Goal: Transaction & Acquisition: Purchase product/service

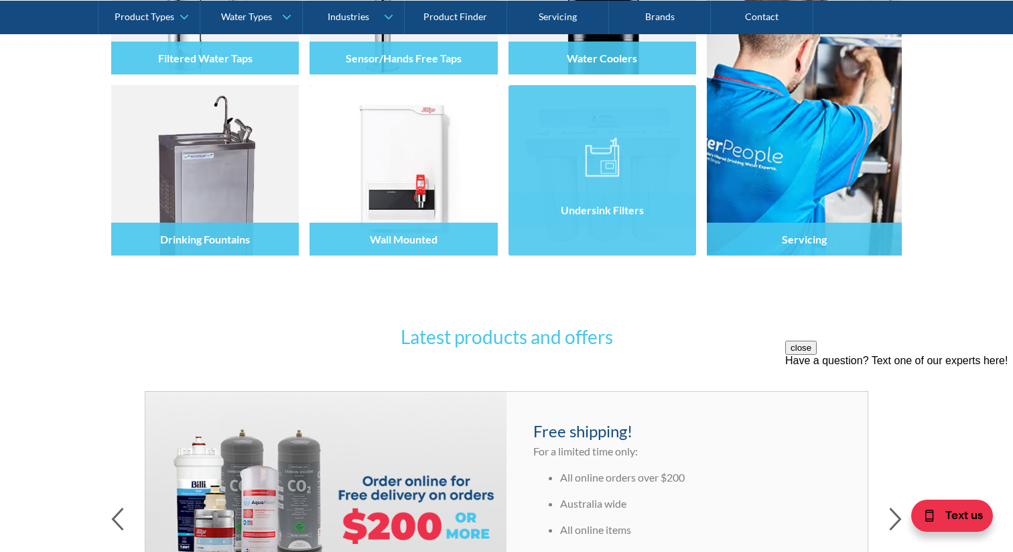
click at [641, 236] on div "Undersink Filters" at bounding box center [603, 198] width 188 height 113
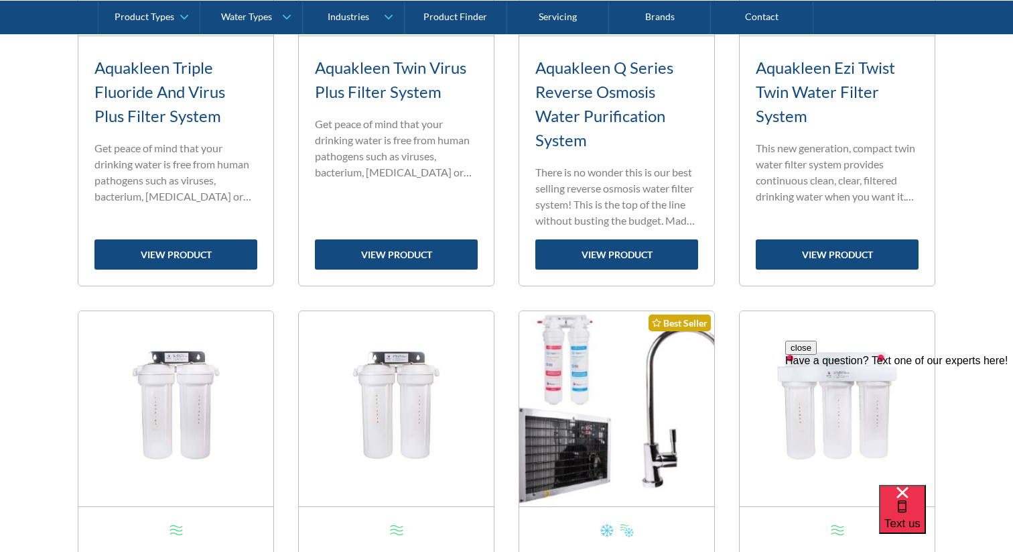
scroll to position [687, 0]
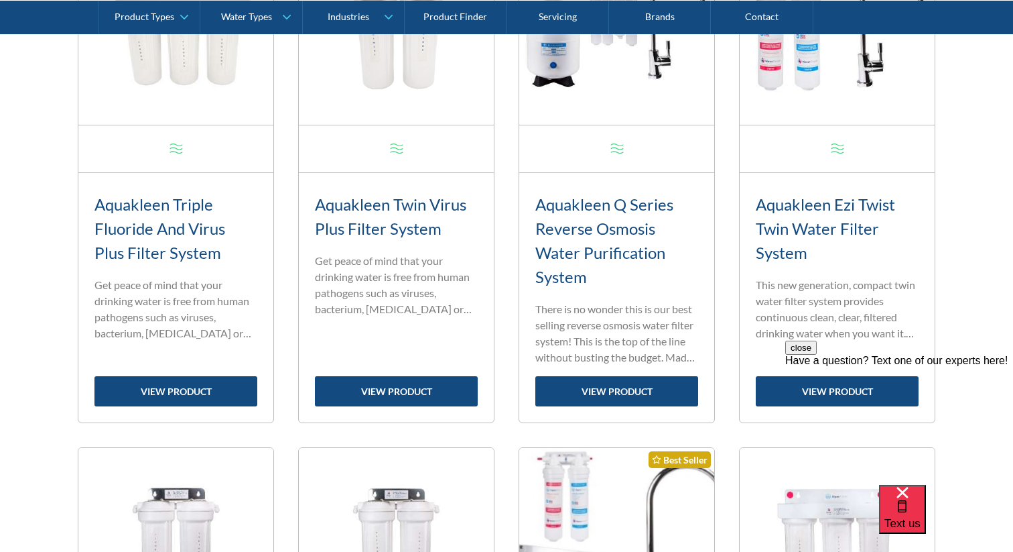
click at [629, 212] on h3 "Aquakleen Q Series Reverse Osmosis Water Purification System" at bounding box center [616, 240] width 163 height 97
click at [614, 397] on link "view product" at bounding box center [616, 391] width 163 height 30
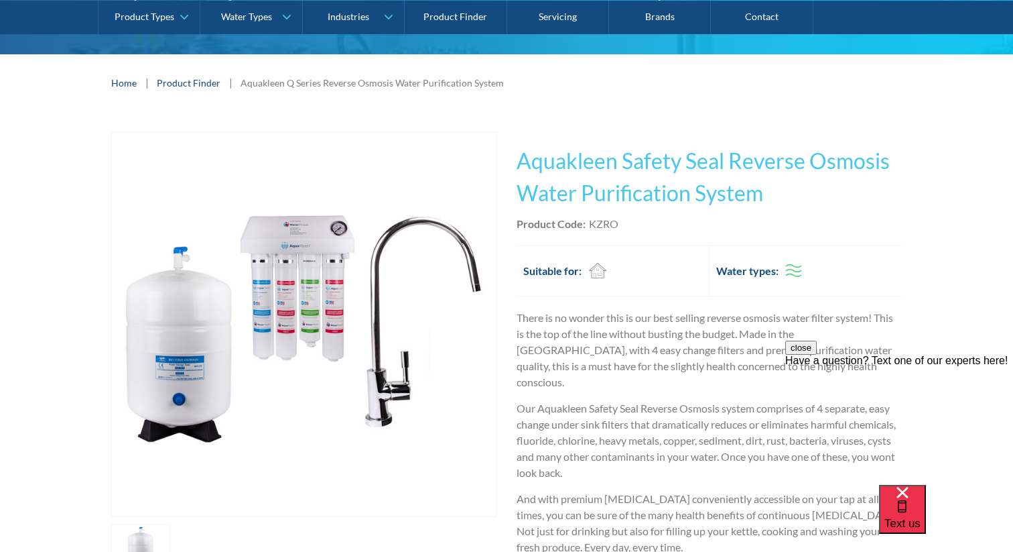
scroll to position [340, 0]
